Goal: Task Accomplishment & Management: Manage account settings

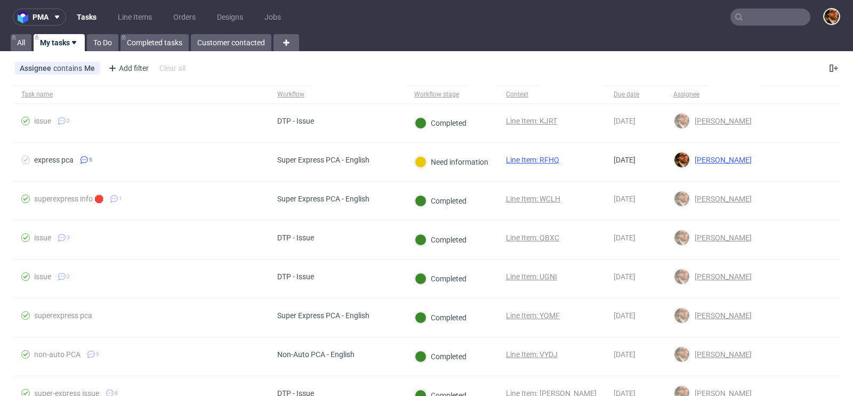
click at [755, 17] on input "text" at bounding box center [770, 17] width 80 height 17
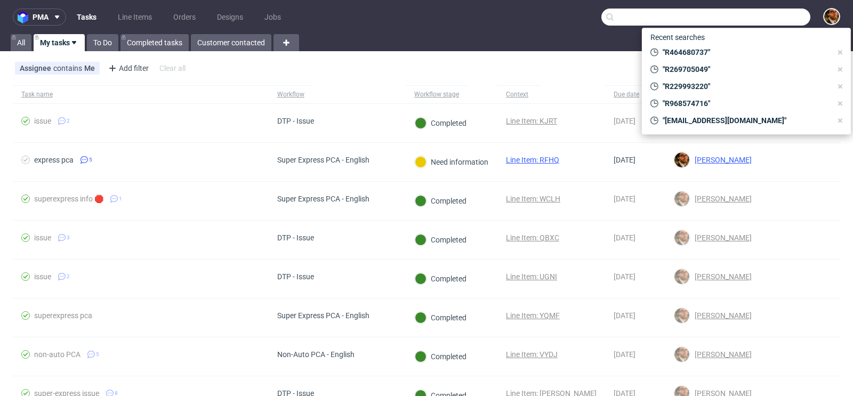
paste input "R059096064"
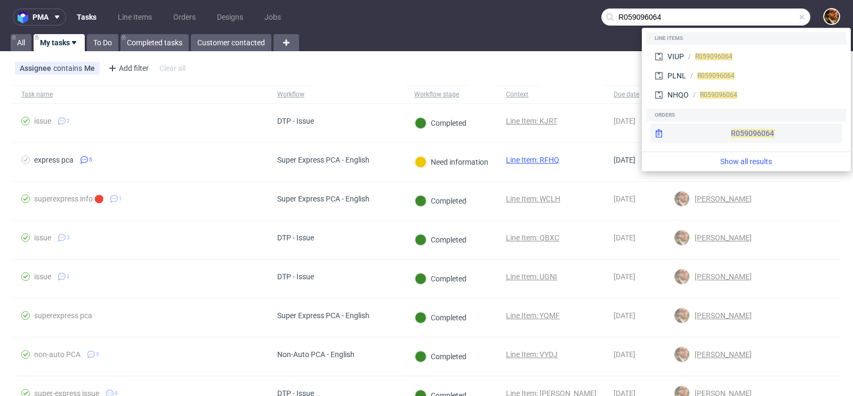
type input "R059096064"
click at [730, 136] on div "R059096064" at bounding box center [747, 133] width 192 height 19
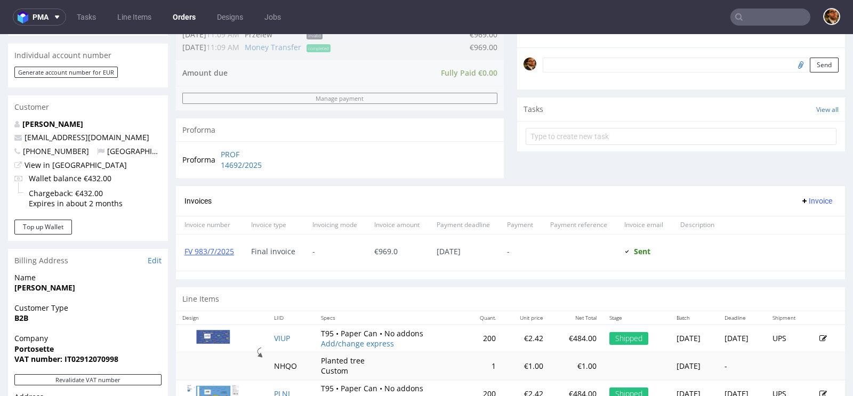
scroll to position [384, 0]
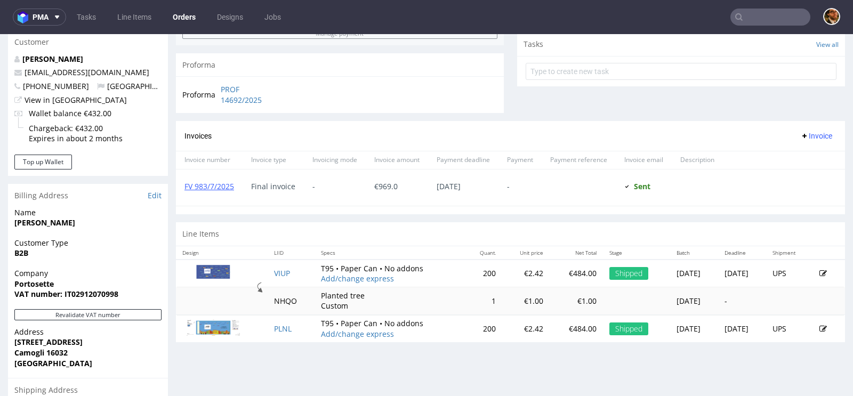
click at [762, 18] on input "text" at bounding box center [770, 17] width 80 height 17
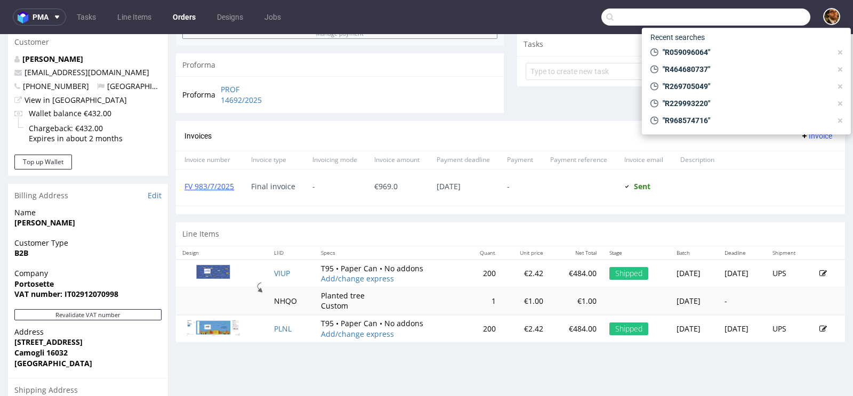
paste input "[EMAIL_ADDRESS][DOMAIN_NAME]"
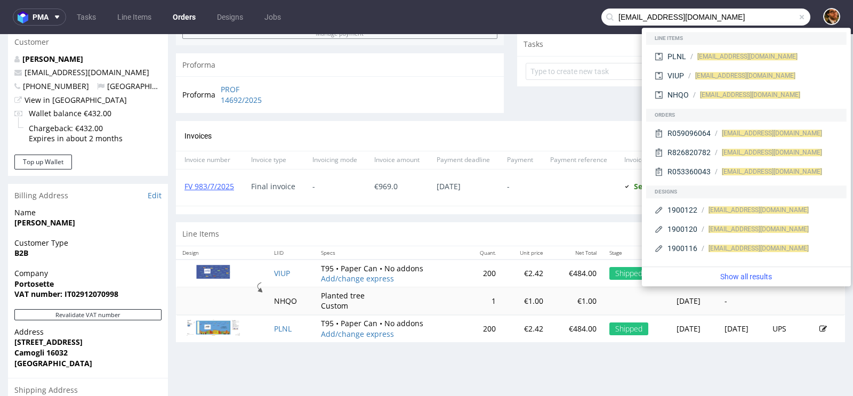
type input "[EMAIL_ADDRESS][DOMAIN_NAME]"
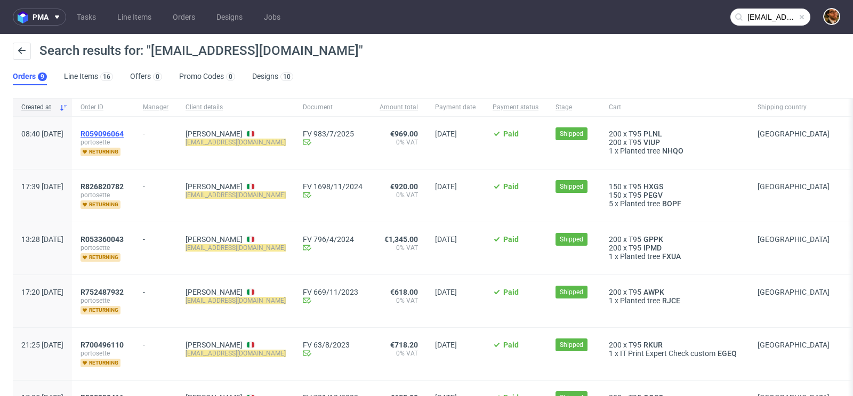
click at [124, 133] on span "R059096064" at bounding box center [102, 134] width 43 height 9
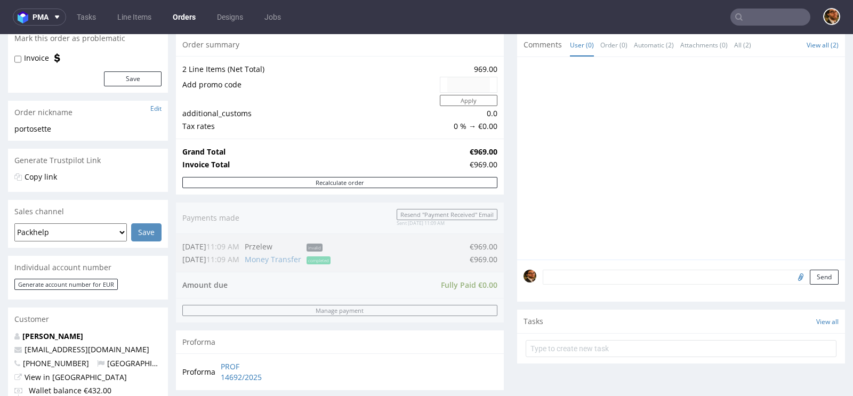
scroll to position [535, 0]
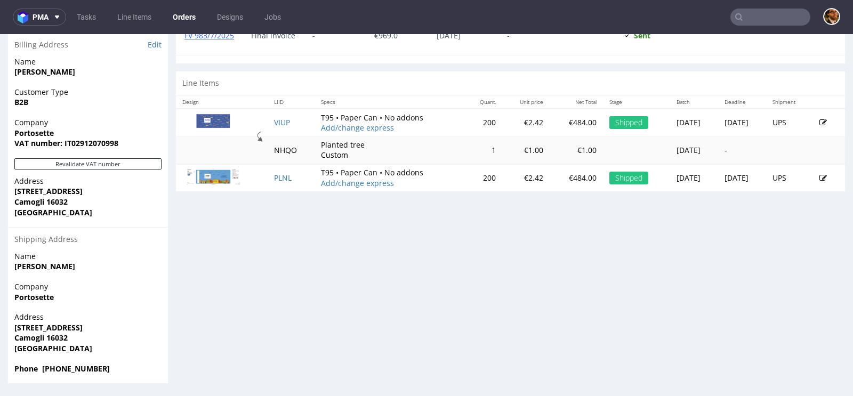
click at [393, 101] on th "Specs" at bounding box center [390, 101] width 150 height 13
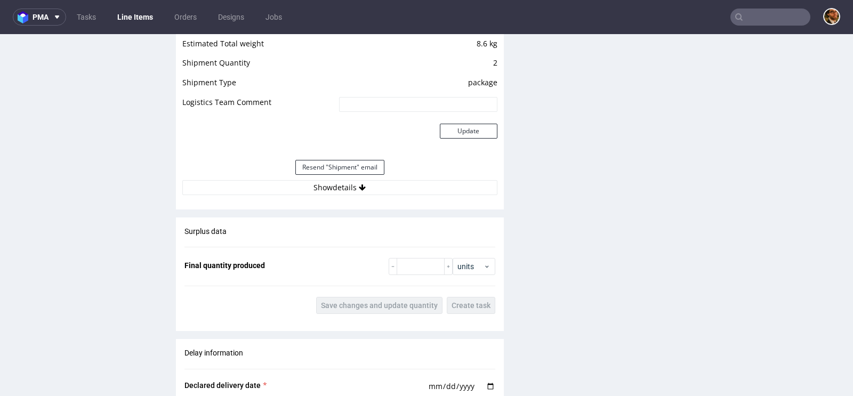
scroll to position [1147, 0]
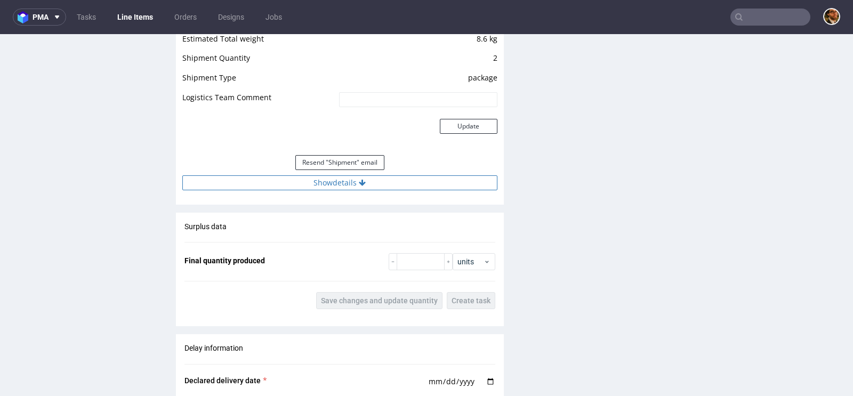
click at [351, 177] on button "Show details" at bounding box center [339, 182] width 315 height 15
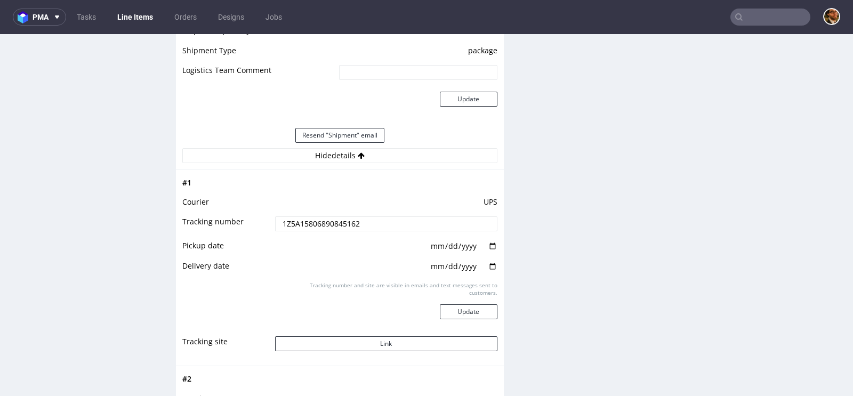
scroll to position [1189, 0]
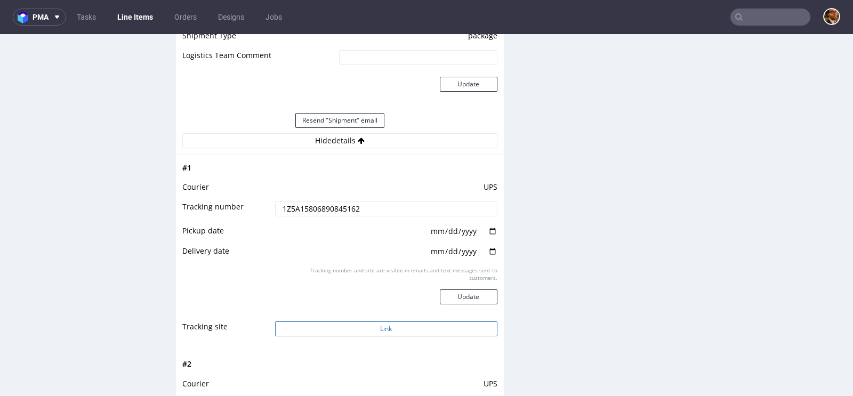
click at [382, 327] on button "Link" at bounding box center [386, 329] width 222 height 15
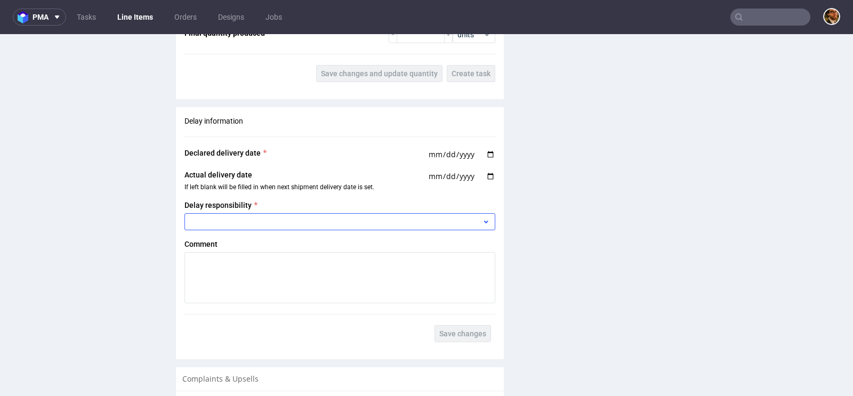
scroll to position [1219, 0]
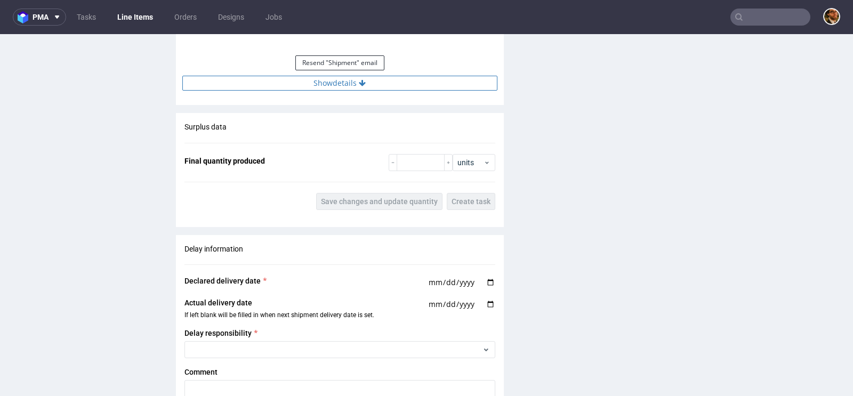
click at [352, 84] on button "Show details" at bounding box center [339, 83] width 315 height 15
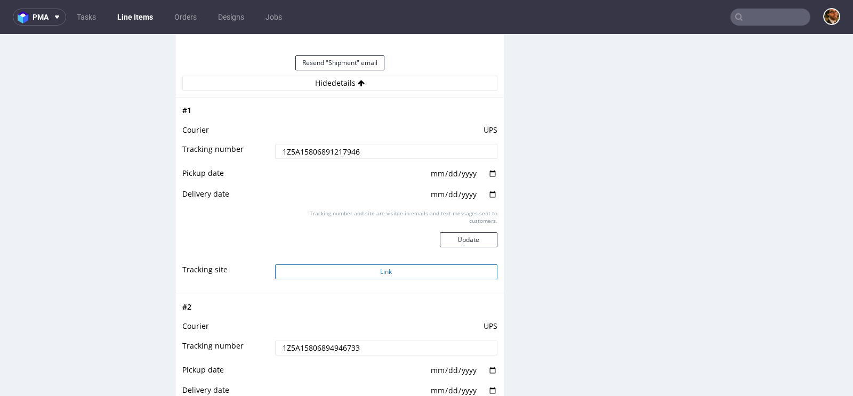
click at [376, 264] on button "Link" at bounding box center [386, 271] width 222 height 15
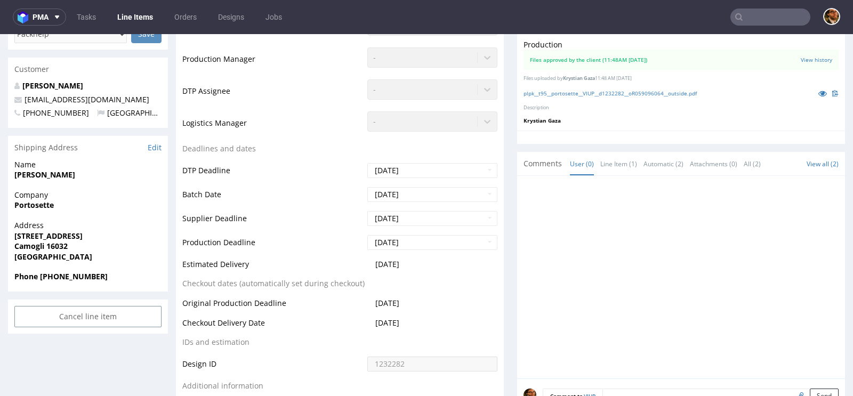
scroll to position [253, 0]
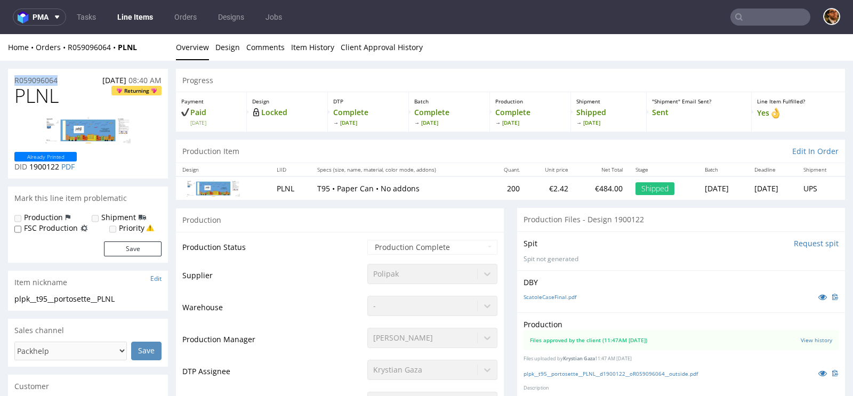
drag, startPoint x: 68, startPoint y: 80, endPoint x: 12, endPoint y: 80, distance: 56.0
click at [12, 80] on div "R059096064 07.07.2025 08:40 AM" at bounding box center [88, 77] width 160 height 17
copy p "R059096064"
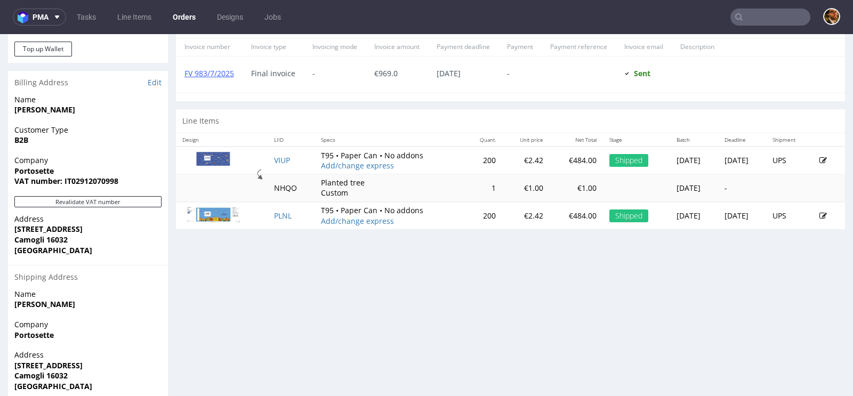
scroll to position [485, 0]
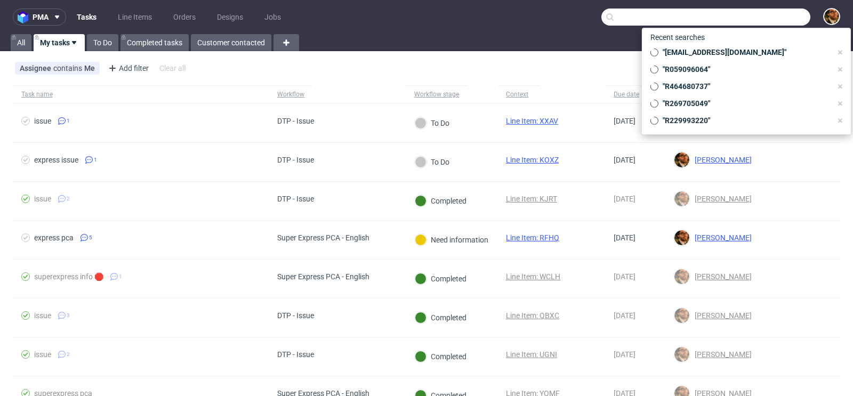
click at [757, 15] on input "text" at bounding box center [705, 17] width 209 height 17
paste input "R347093212"
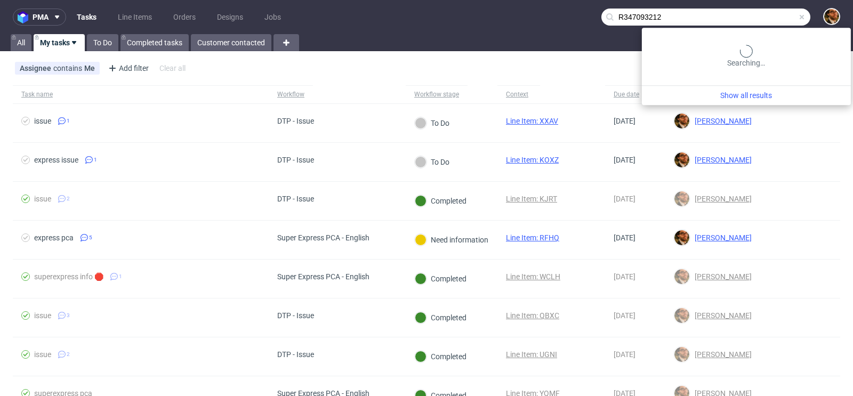
type input "R347093212"
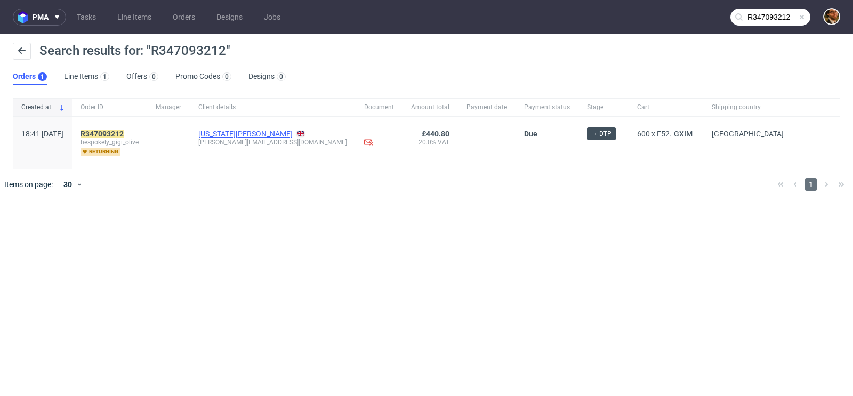
click at [259, 133] on link "Georgia Hankins" at bounding box center [245, 134] width 94 height 9
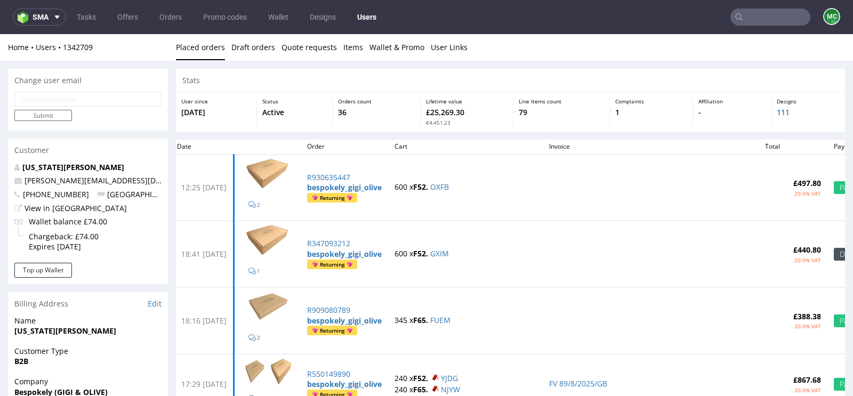
click at [40, 99] on input "email" at bounding box center [87, 99] width 147 height 15
paste input "sourcing@bespokely.cc"
type input "sourcing@bespokely.cc"
click at [45, 117] on input "Submit" at bounding box center [43, 115] width 58 height 11
click at [42, 113] on input "Submit" at bounding box center [43, 115] width 58 height 11
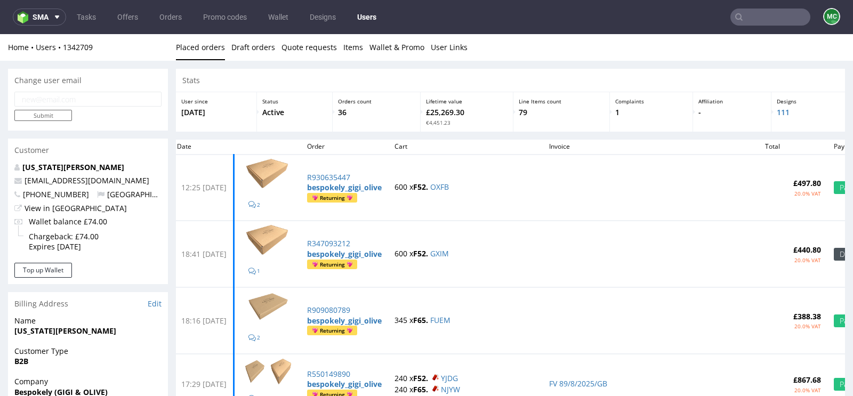
click at [58, 95] on input "email" at bounding box center [87, 99] width 147 height 15
paste input "sourcing@bespokely.cc"
type input "sourcing@bespokely.cc"
click at [49, 115] on input "Submit" at bounding box center [43, 115] width 58 height 11
click at [762, 20] on input "text" at bounding box center [770, 17] width 80 height 17
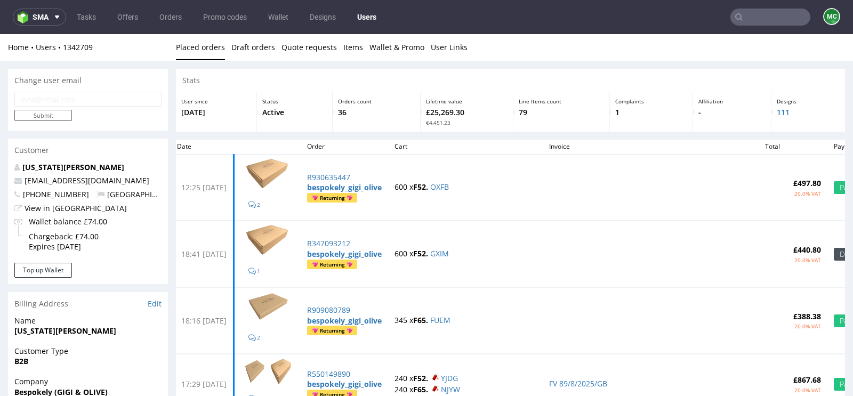
paste input "R347093212"
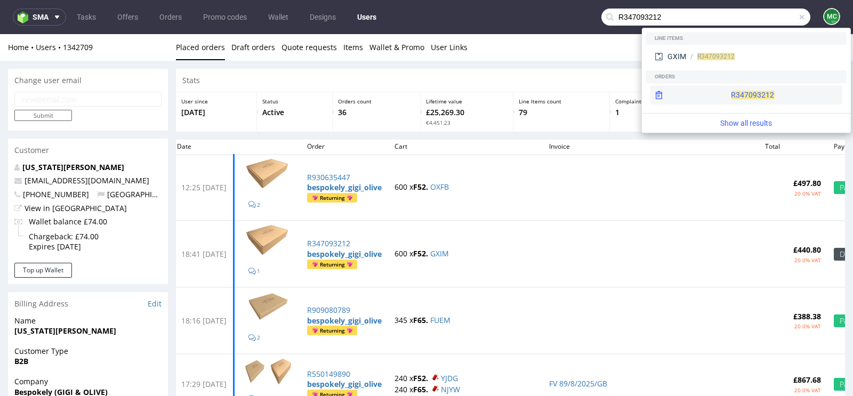
type input "R347093212"
click at [729, 88] on div "R347093212" at bounding box center [747, 94] width 192 height 19
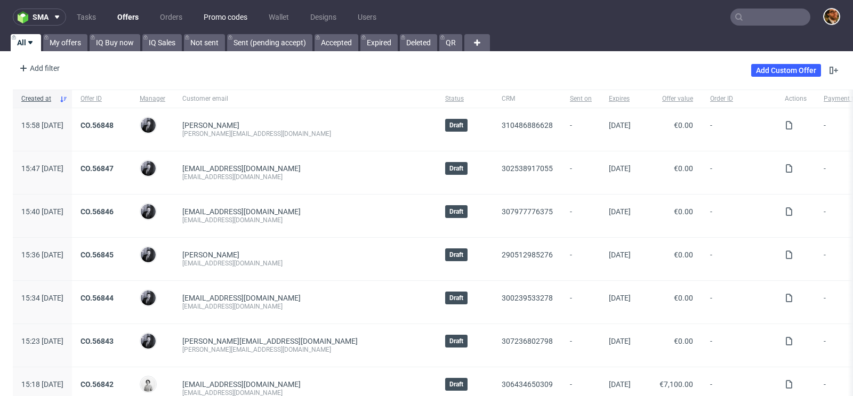
click at [228, 16] on link "Promo codes" at bounding box center [225, 17] width 57 height 17
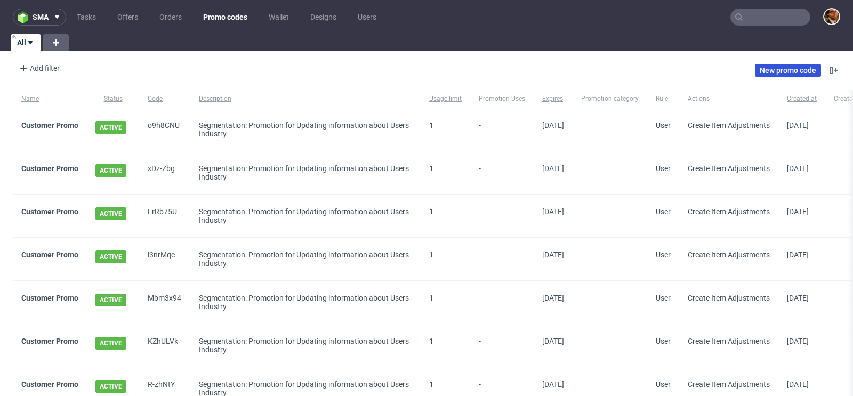
click at [766, 68] on link "New promo code" at bounding box center [788, 70] width 66 height 13
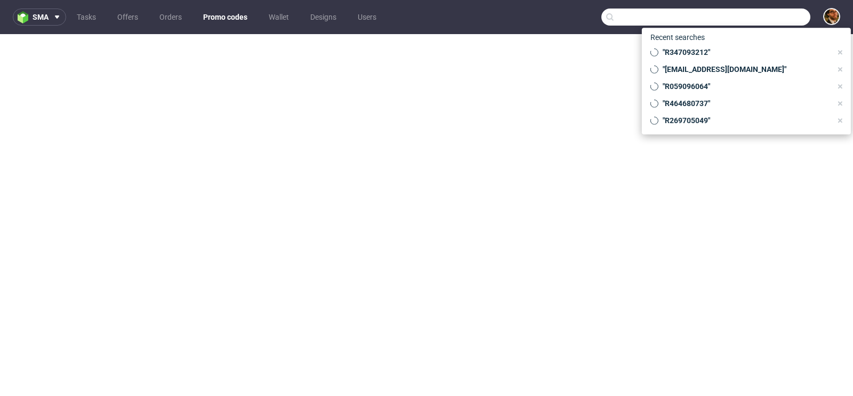
click at [750, 23] on input "text" at bounding box center [705, 17] width 209 height 17
paste input "[EMAIL_ADDRESS][DOMAIN_NAME]"
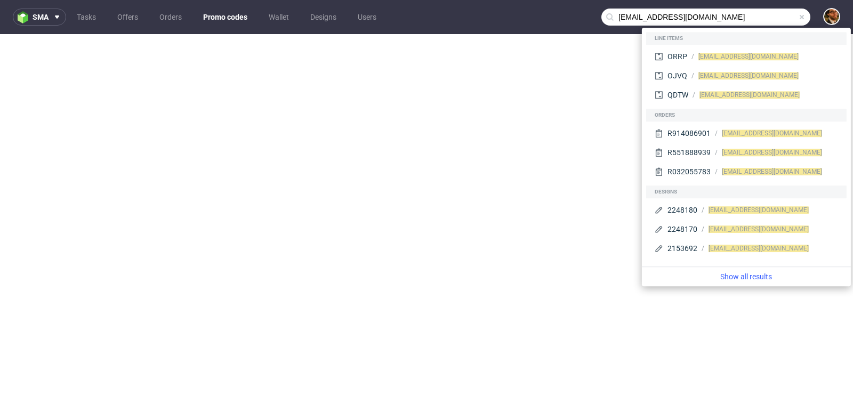
type input "[EMAIL_ADDRESS][DOMAIN_NAME]"
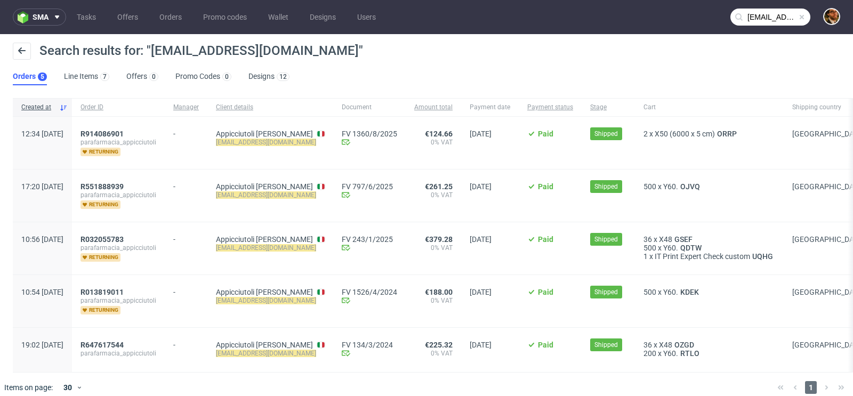
scroll to position [7, 0]
